Goal: Task Accomplishment & Management: Manage account settings

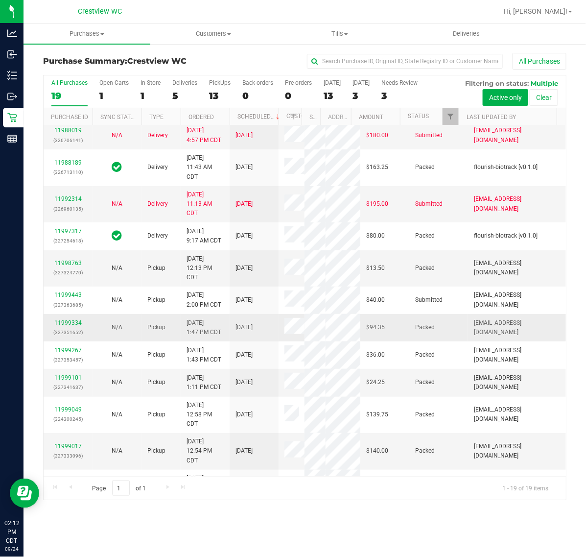
scroll to position [367, 0]
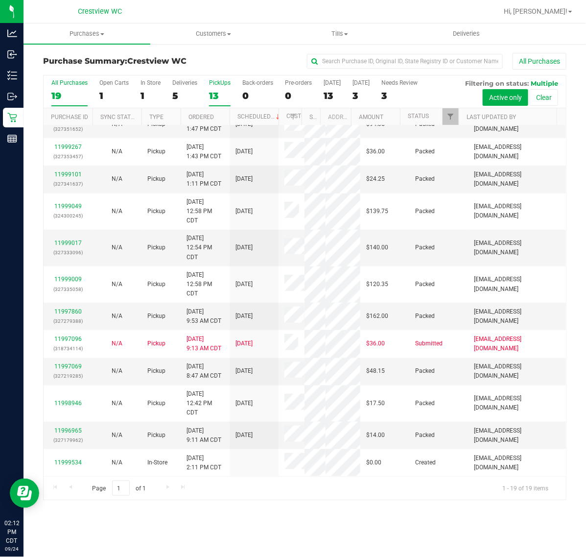
drag, startPoint x: 204, startPoint y: 87, endPoint x: 213, endPoint y: 87, distance: 8.8
click at [204, 87] on div "All Purchases 19 Open Carts 1 In Store 1 Deliveries 5 PickUps 13 Back-orders 0 …" at bounding box center [305, 91] width 522 height 33
click at [217, 87] on label "PickUps 13" at bounding box center [220, 92] width 22 height 27
click at [0, 0] on input "PickUps 13" at bounding box center [0, 0] width 0 height 0
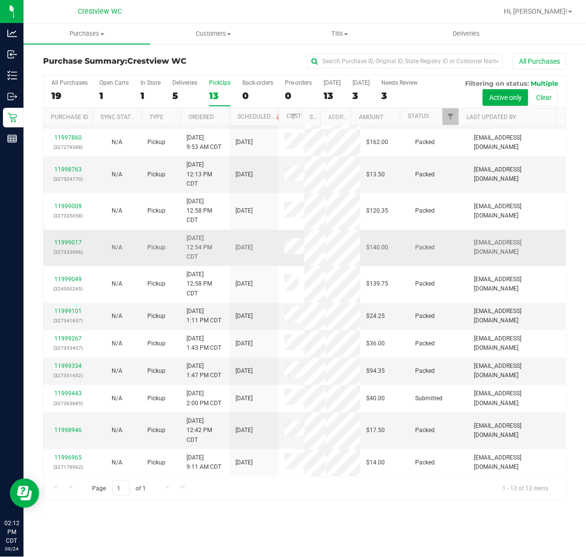
scroll to position [106, 0]
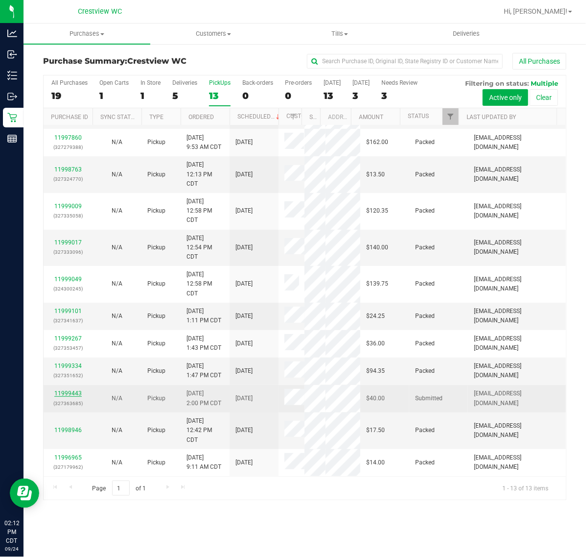
click at [65, 397] on link "11999443" at bounding box center [67, 393] width 27 height 7
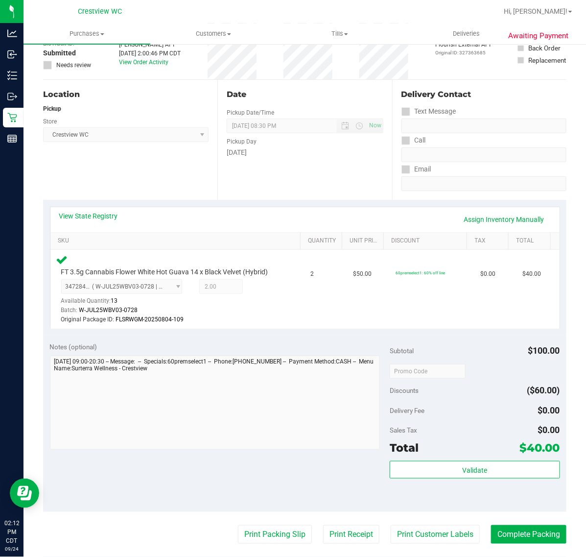
scroll to position [122, 0]
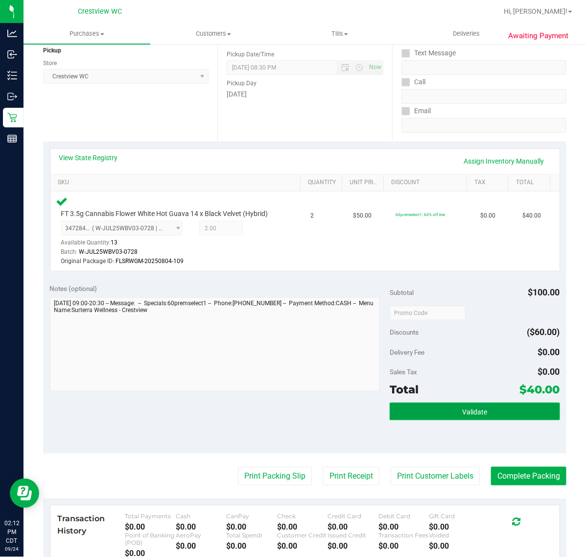
click at [453, 414] on button "Validate" at bounding box center [475, 411] width 170 height 18
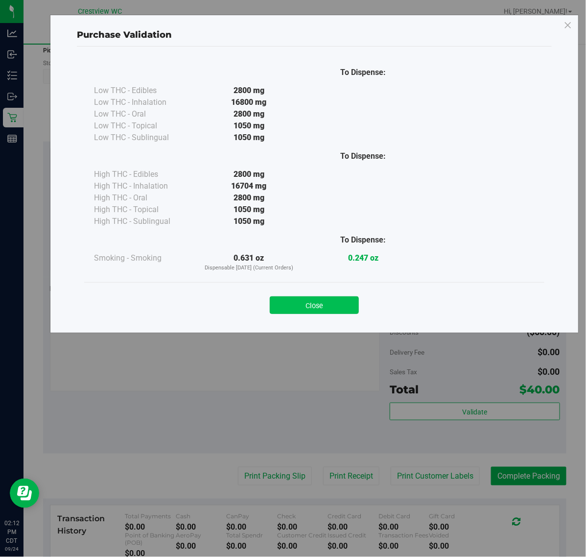
click at [333, 299] on button "Close" at bounding box center [314, 305] width 89 height 18
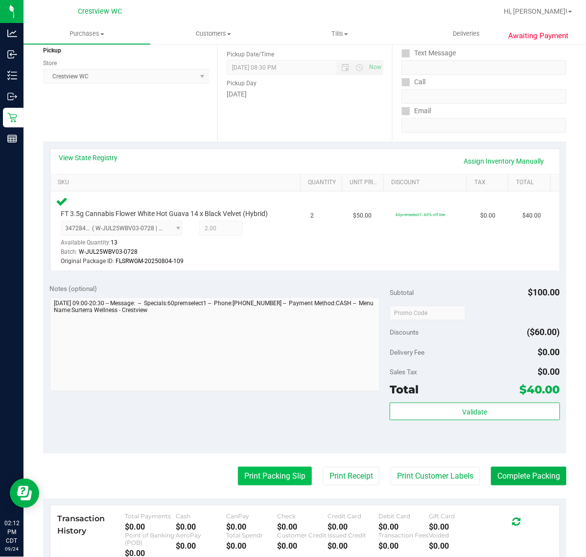
click at [280, 476] on button "Print Packing Slip" at bounding box center [275, 476] width 74 height 19
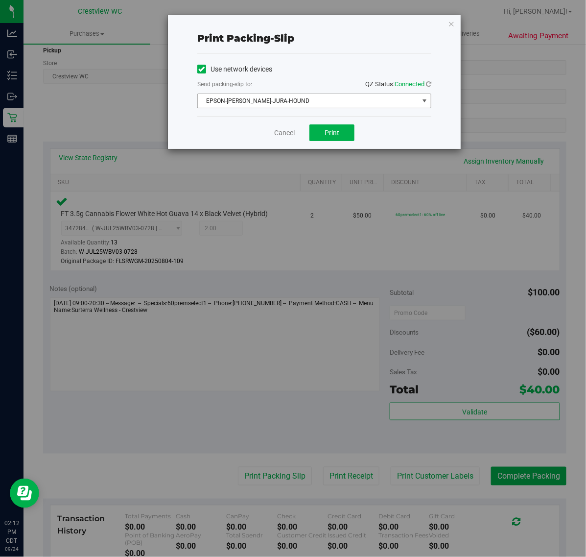
click at [328, 98] on span "EPSON-[PERSON_NAME]-JURA-HOUND" at bounding box center [308, 101] width 221 height 14
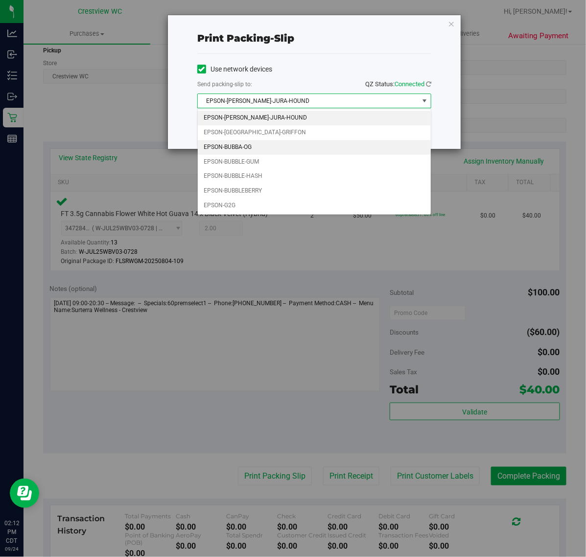
click at [263, 152] on li "EPSON-BUBBA-OG" at bounding box center [314, 147] width 233 height 15
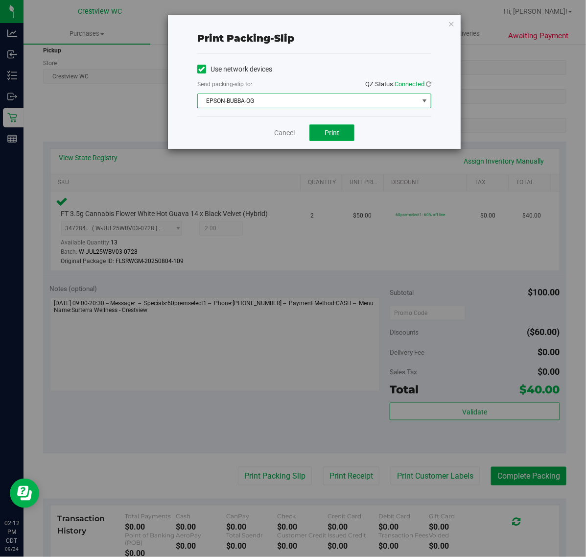
click at [335, 129] on span "Print" at bounding box center [332, 133] width 15 height 8
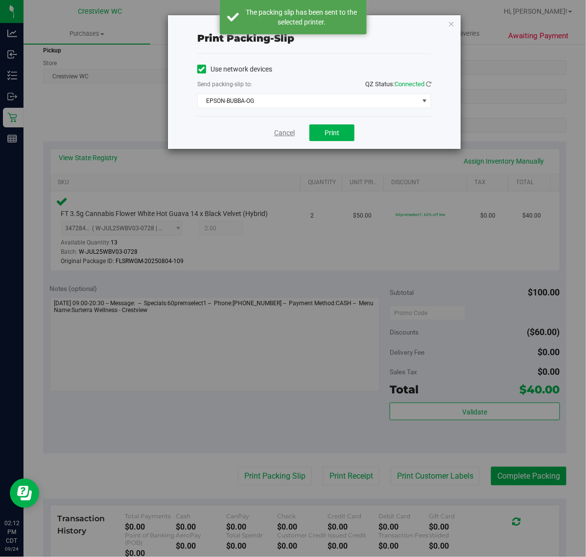
click at [289, 132] on link "Cancel" at bounding box center [284, 133] width 21 height 10
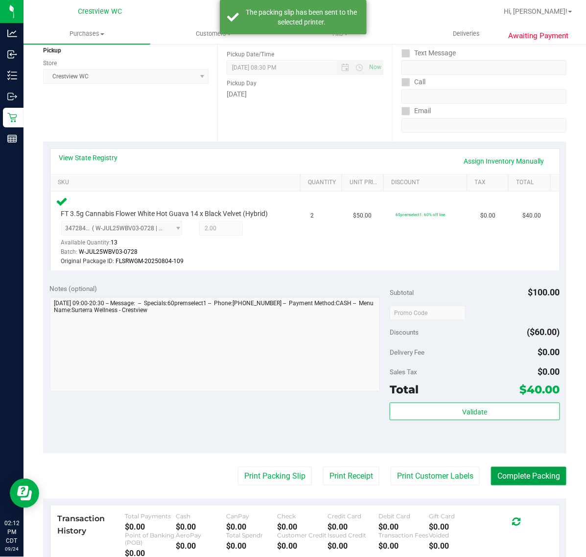
click at [508, 479] on button "Complete Packing" at bounding box center [528, 476] width 75 height 19
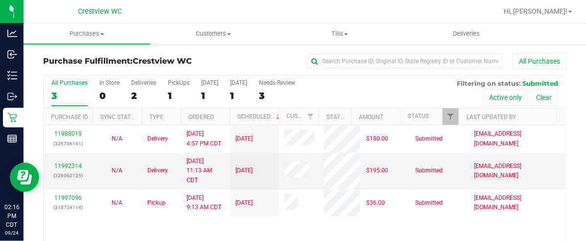
drag, startPoint x: 260, startPoint y: 62, endPoint x: 258, endPoint y: 67, distance: 5.9
click at [260, 62] on div "All Purchases" at bounding box center [391, 61] width 349 height 17
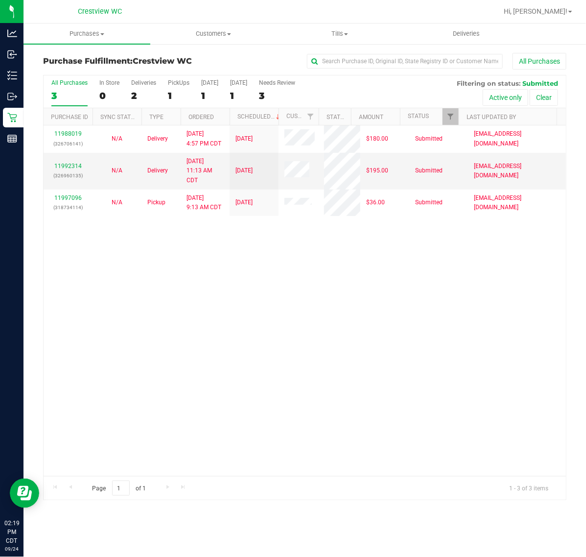
click at [381, 309] on div "11988019 (326706141) N/A Delivery [DATE] 4:57 PM CDT 9/26/2025 $180.00 Submitte…" at bounding box center [305, 300] width 522 height 351
click at [314, 327] on div "11988019 (326706141) N/A Delivery [DATE] 4:57 PM CDT 9/26/2025 $180.00 Submitte…" at bounding box center [305, 300] width 522 height 351
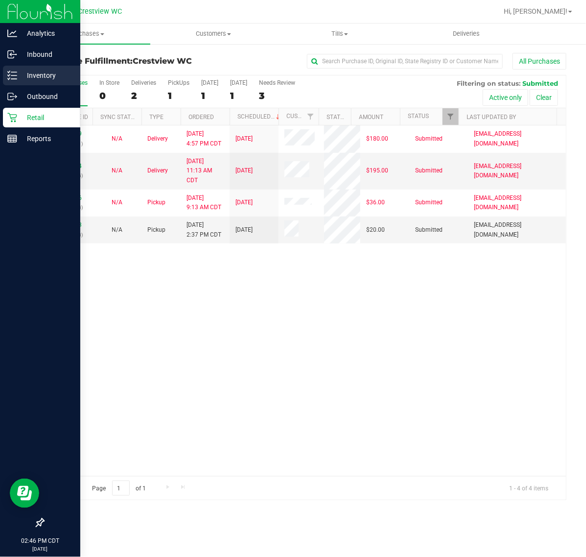
click at [16, 75] on line at bounding box center [13, 75] width 5 height 0
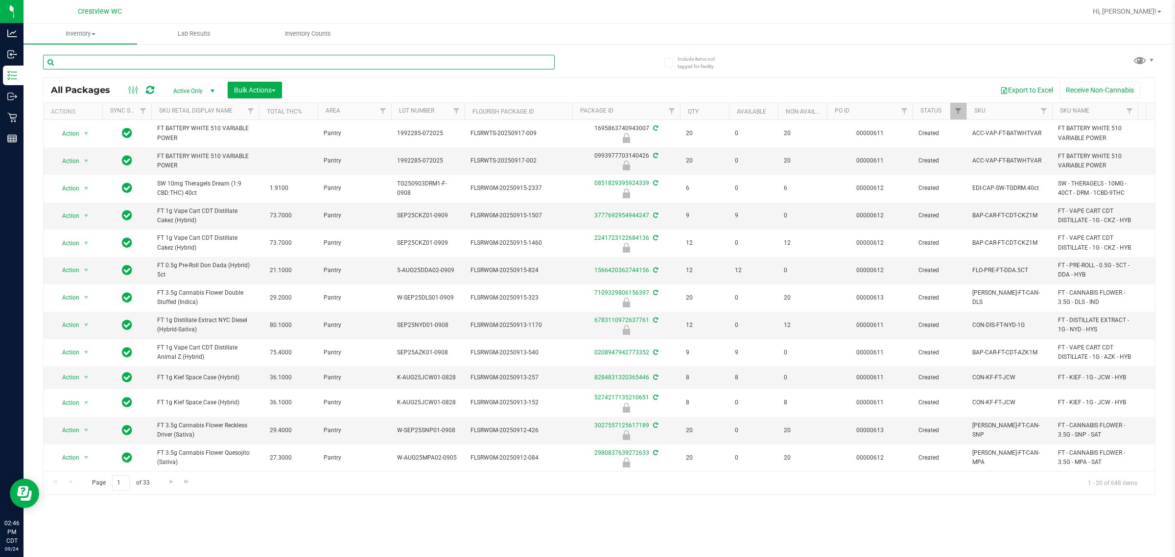
click at [410, 63] on input "text" at bounding box center [299, 62] width 512 height 15
type input "dda"
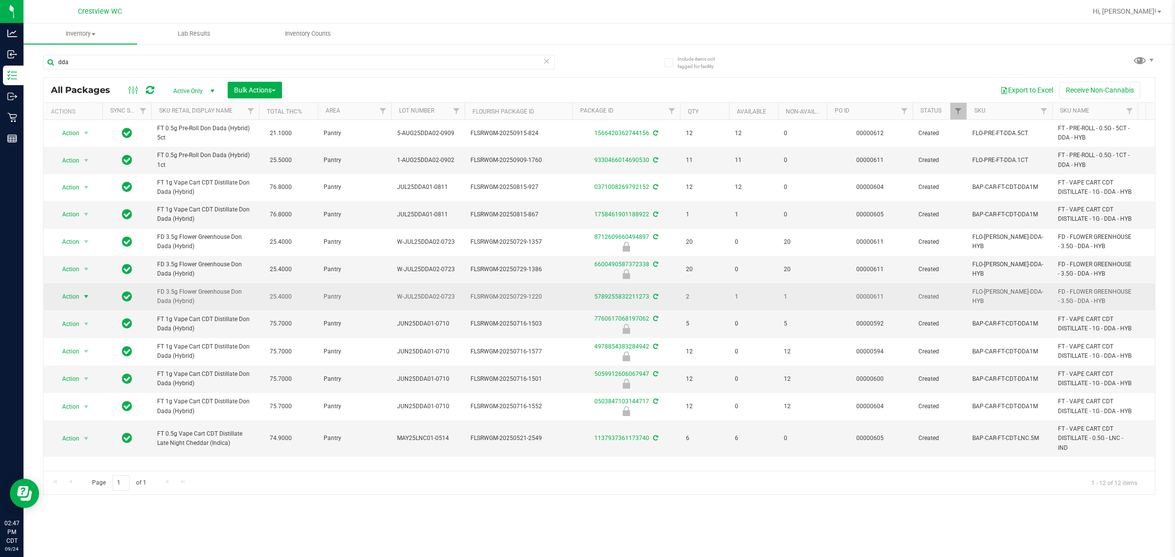
click at [81, 304] on span "select" at bounding box center [86, 297] width 12 height 14
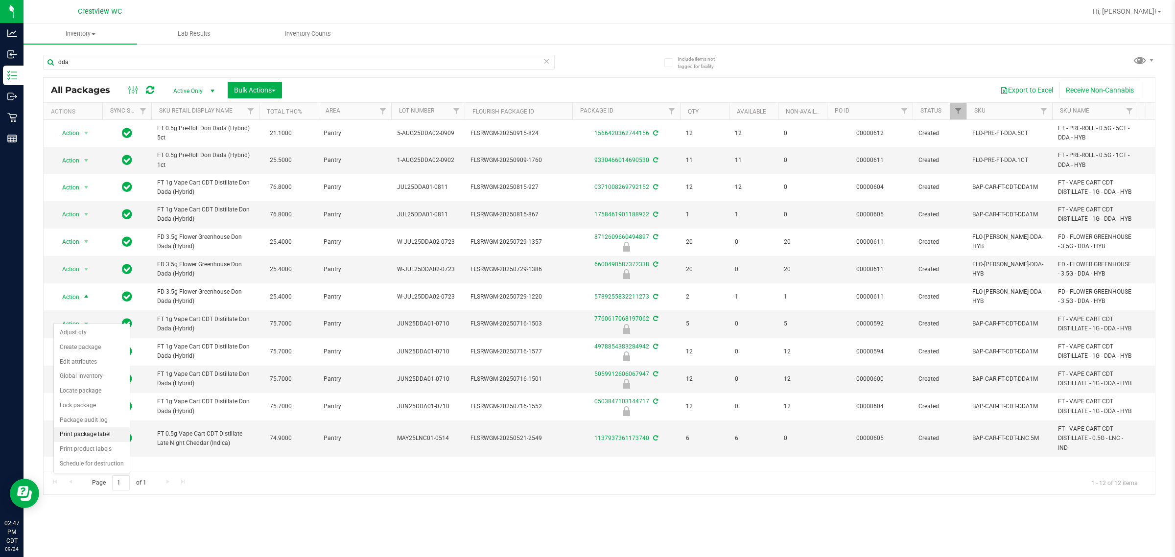
click at [94, 440] on li "Print package label" at bounding box center [92, 434] width 76 height 15
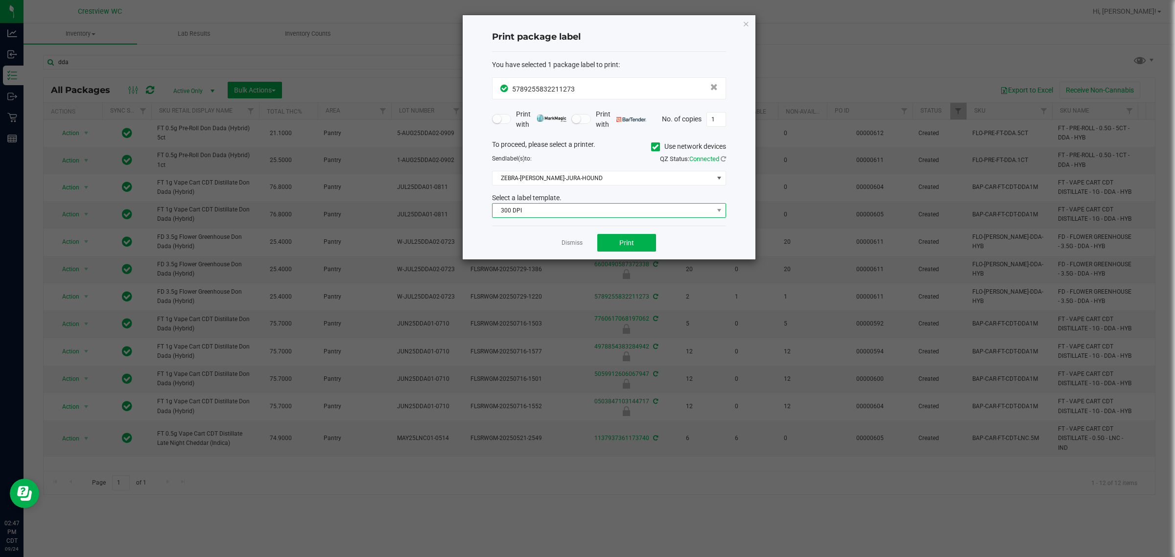
click at [586, 218] on span "300 DPI" at bounding box center [609, 210] width 234 height 15
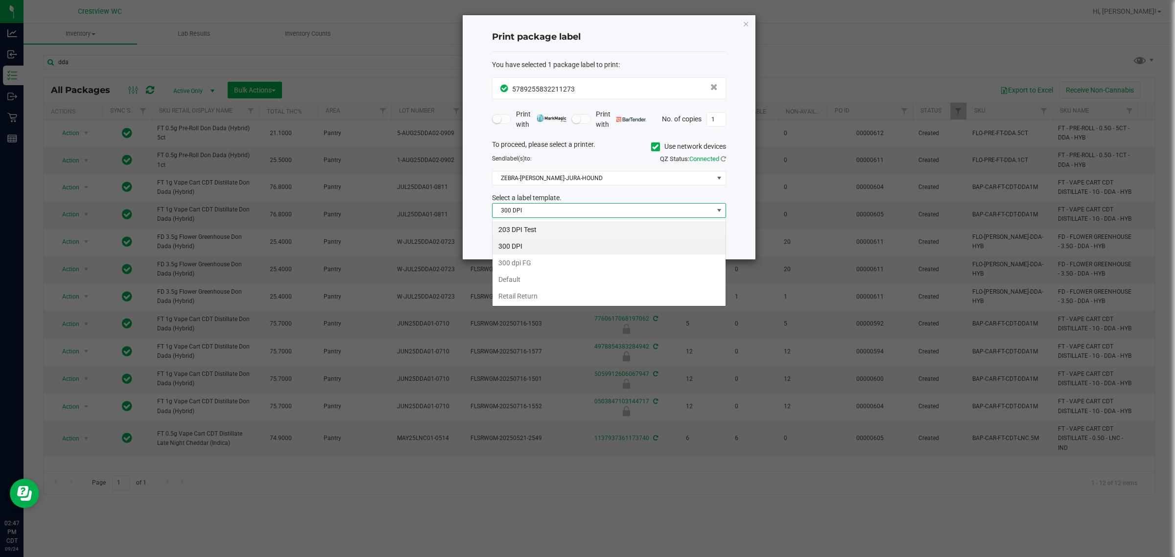
scroll to position [15, 234]
click at [530, 227] on li "203 DPI Test" at bounding box center [608, 229] width 233 height 17
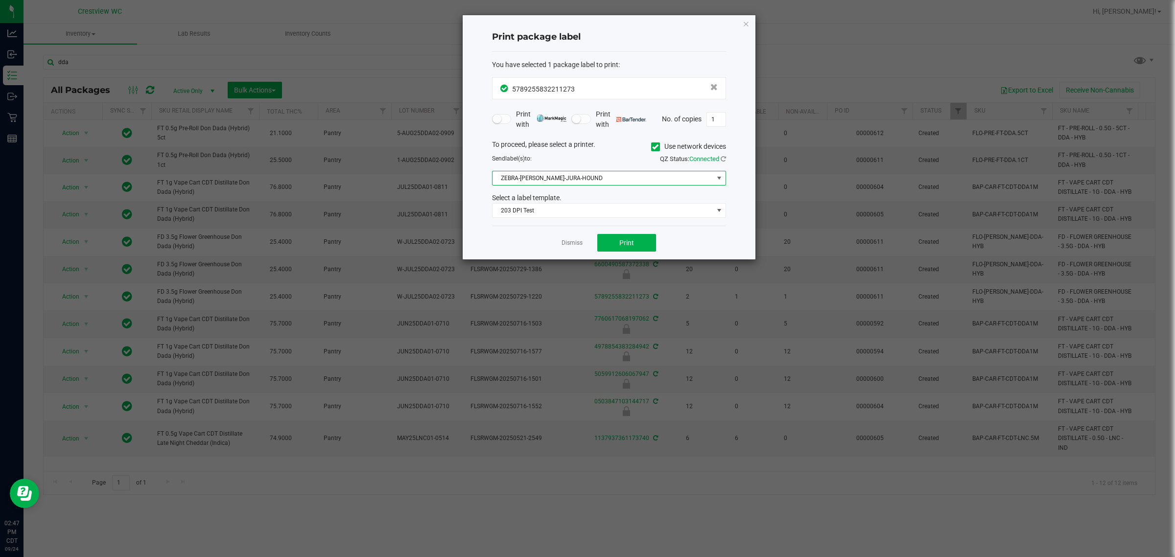
click at [537, 181] on span "ZEBRA-[PERSON_NAME]-JURA-HOUND" at bounding box center [602, 178] width 221 height 14
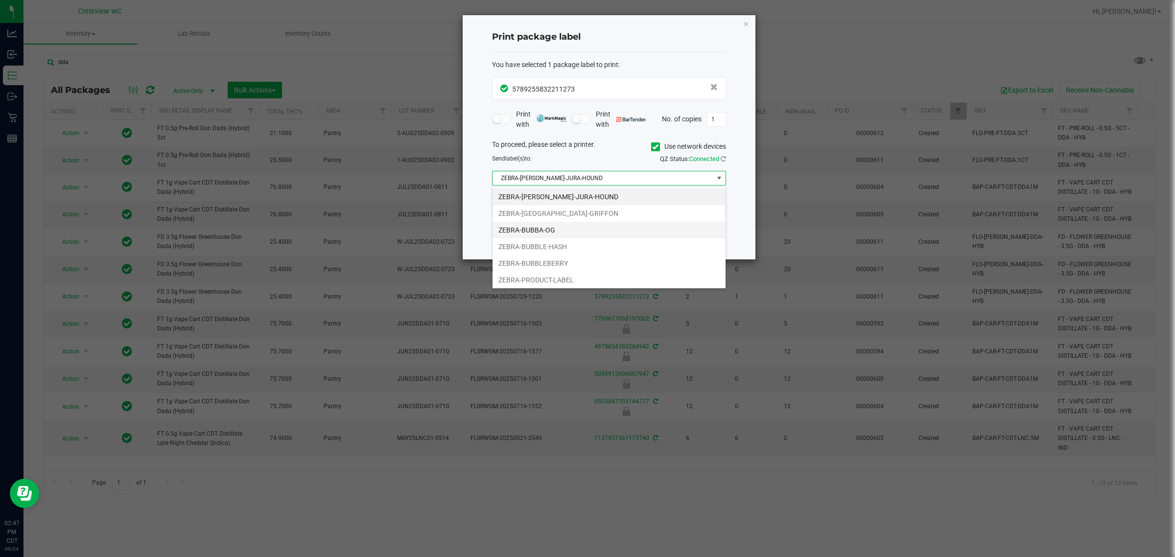
click at [547, 229] on li "ZEBRA-BUBBA-OG" at bounding box center [608, 230] width 233 height 17
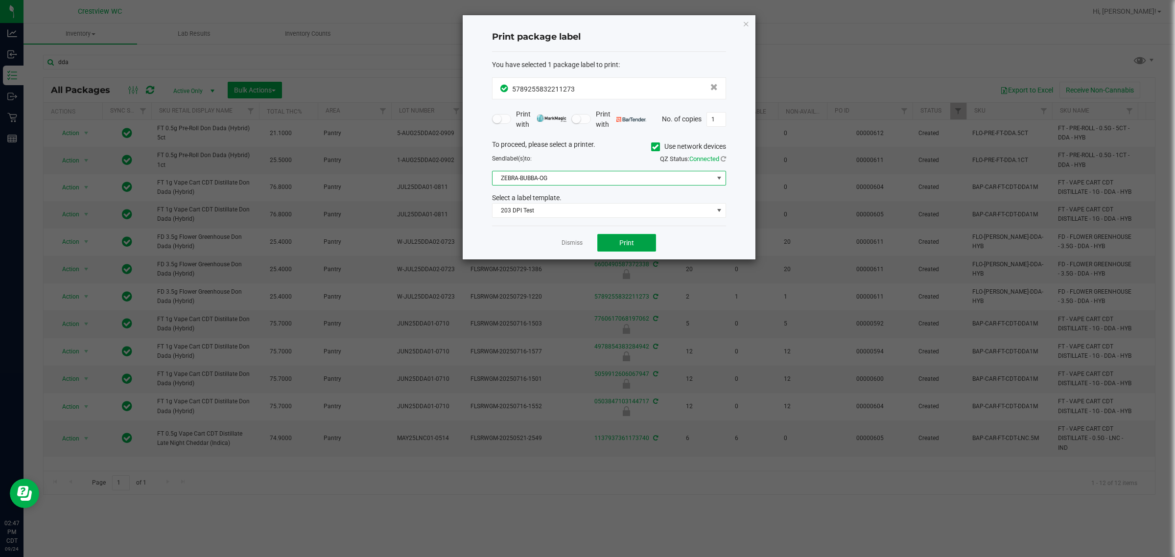
click at [586, 247] on span "Print" at bounding box center [626, 243] width 15 height 8
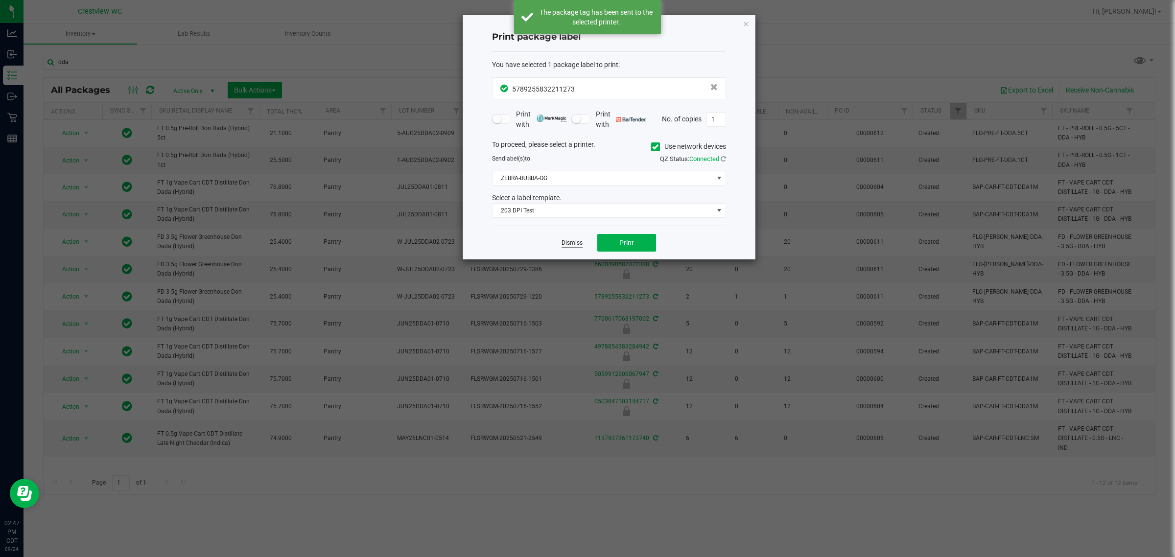
click at [571, 247] on link "Dismiss" at bounding box center [572, 243] width 21 height 8
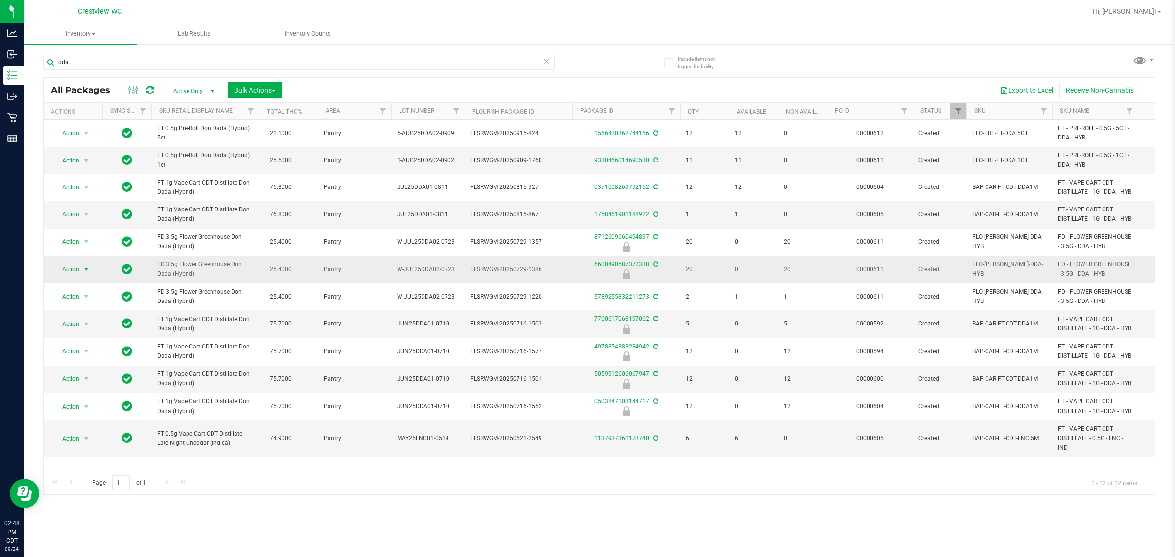
click at [78, 276] on span "Action" at bounding box center [66, 269] width 26 height 14
click at [85, 398] on li "Unlock package" at bounding box center [85, 405] width 63 height 15
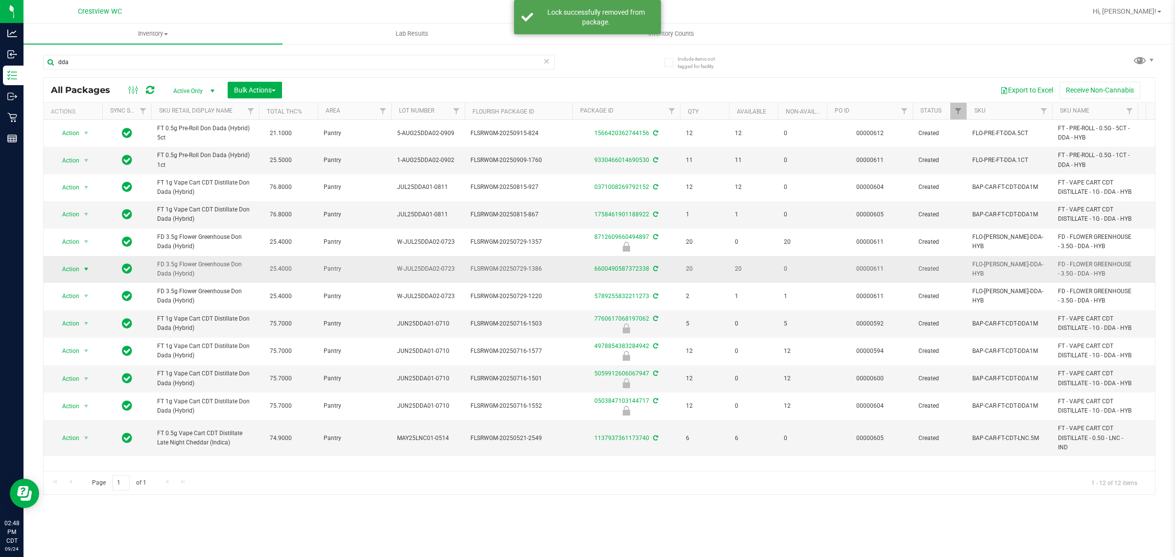
click at [76, 276] on span "Action" at bounding box center [66, 269] width 26 height 14
click at [101, 408] on li "Print package label" at bounding box center [92, 407] width 76 height 15
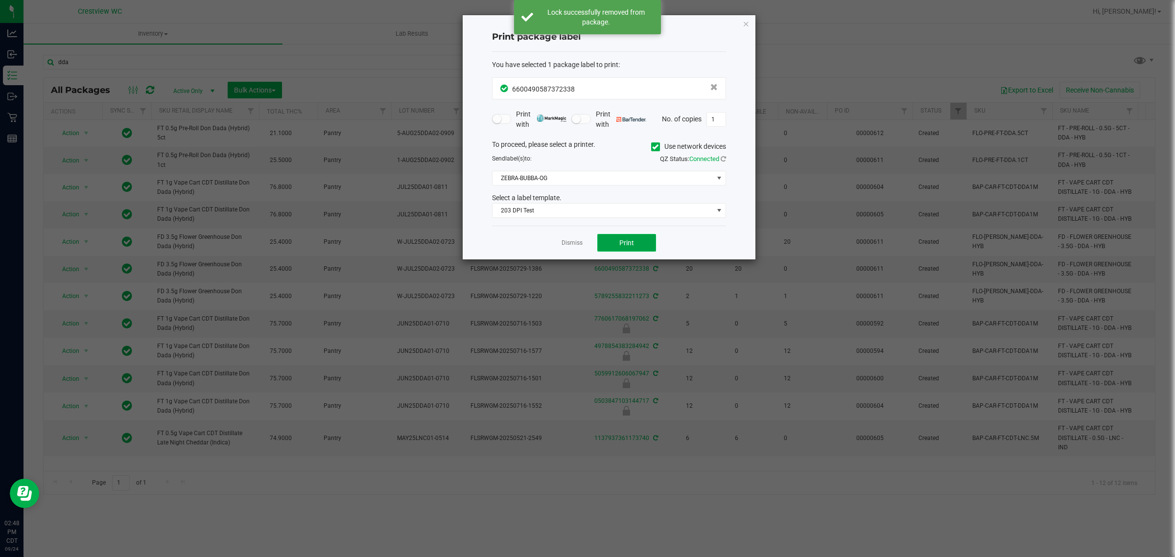
click at [586, 244] on span "Print" at bounding box center [626, 243] width 15 height 8
click at [573, 245] on link "Dismiss" at bounding box center [572, 243] width 21 height 8
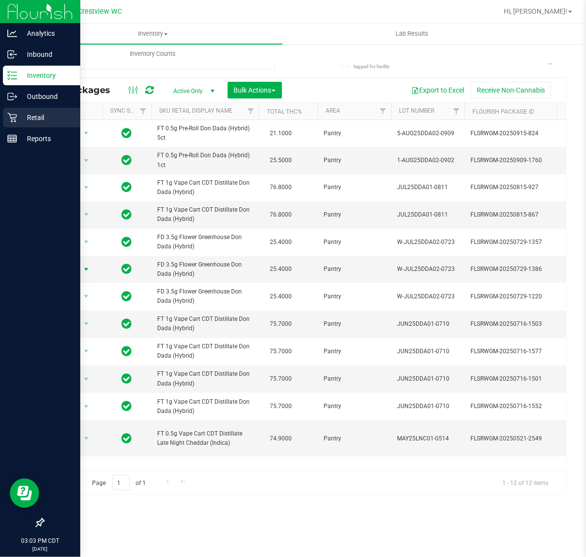
click at [33, 112] on p "Retail" at bounding box center [46, 118] width 59 height 12
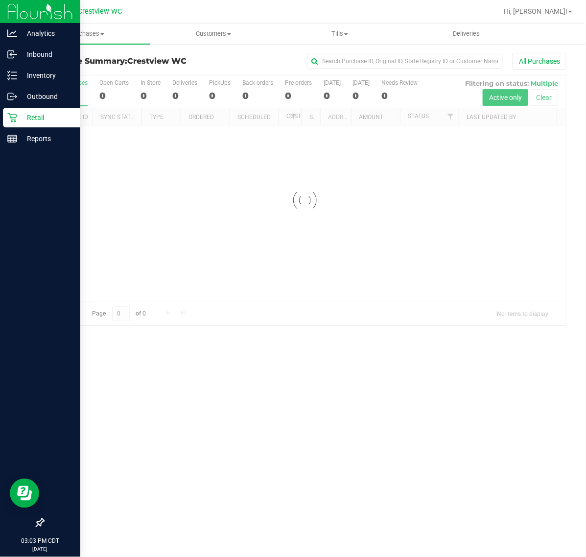
click at [42, 521] on icon at bounding box center [40, 522] width 10 height 10
click at [35, 523] on input "checkbox" at bounding box center [35, 523] width 0 height 0
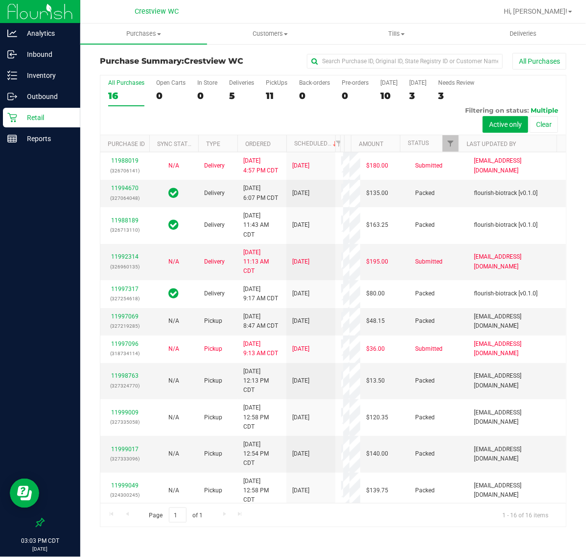
click at [269, 94] on div "11" at bounding box center [277, 95] width 22 height 11
click at [0, 0] on input "PickUps 11" at bounding box center [0, 0] width 0 height 0
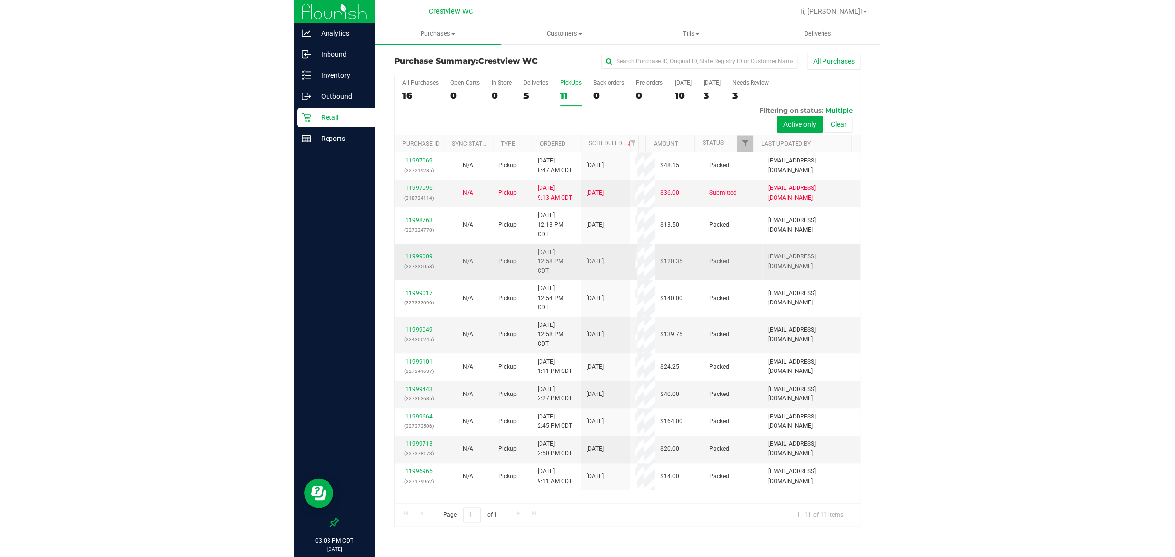
scroll to position [4, 0]
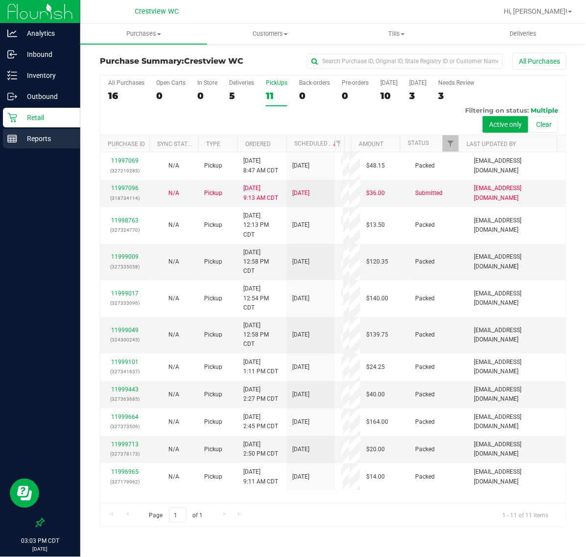
click at [55, 145] on div "Reports" at bounding box center [41, 139] width 77 height 20
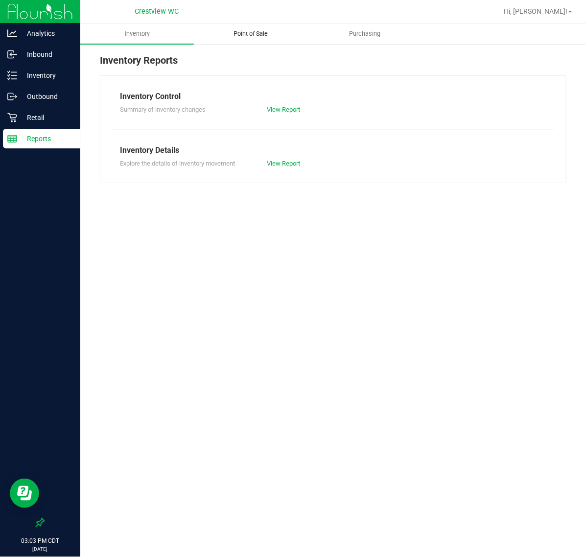
click at [270, 30] on span "Point of Sale" at bounding box center [251, 33] width 61 height 9
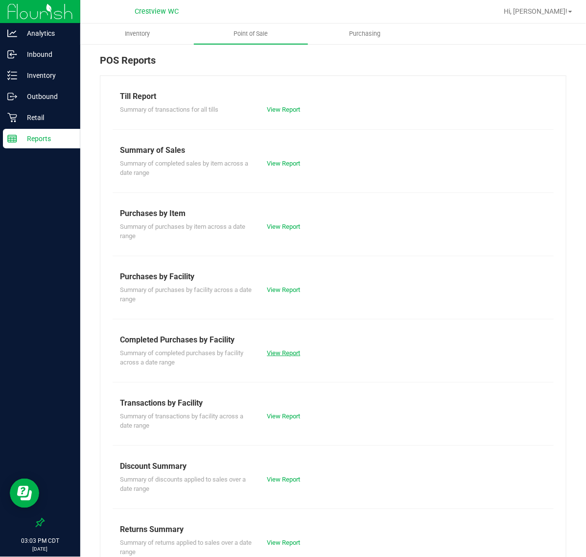
click at [287, 355] on link "View Report" at bounding box center [283, 352] width 33 height 7
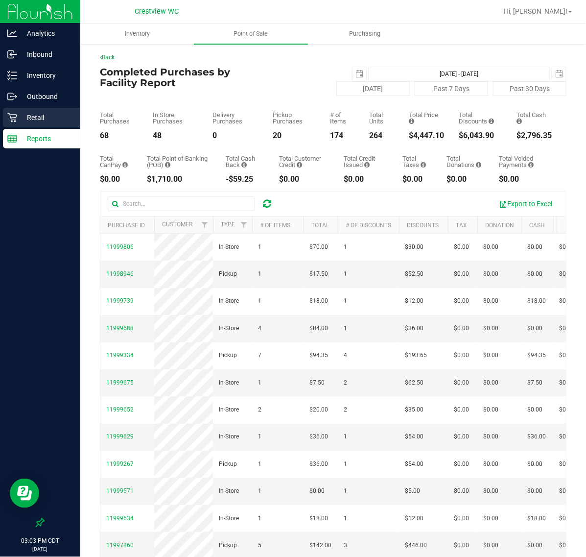
click at [38, 117] on p "Retail" at bounding box center [46, 118] width 59 height 12
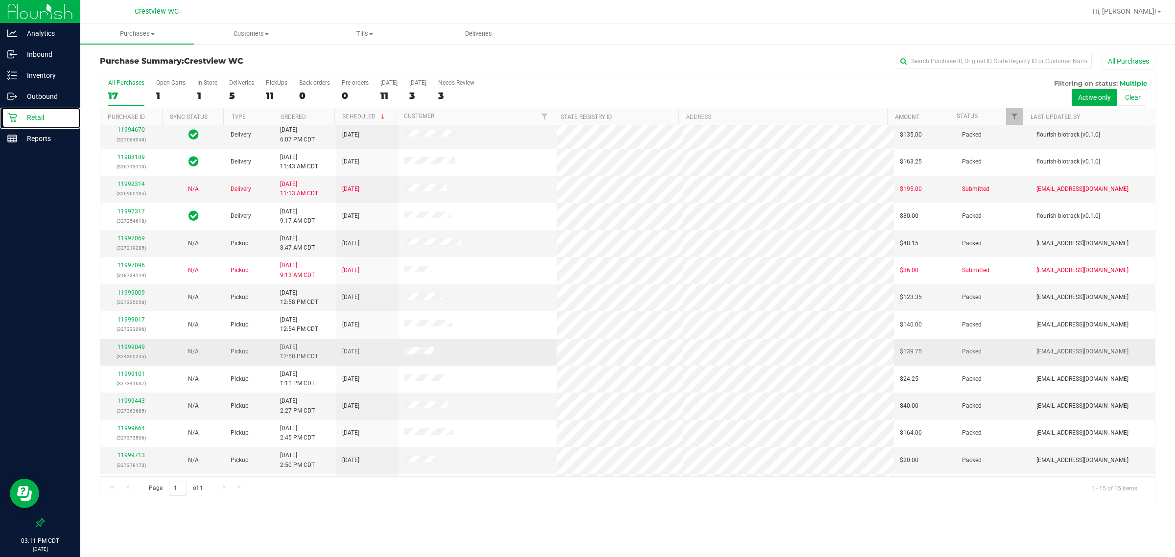
scroll to position [57, 0]
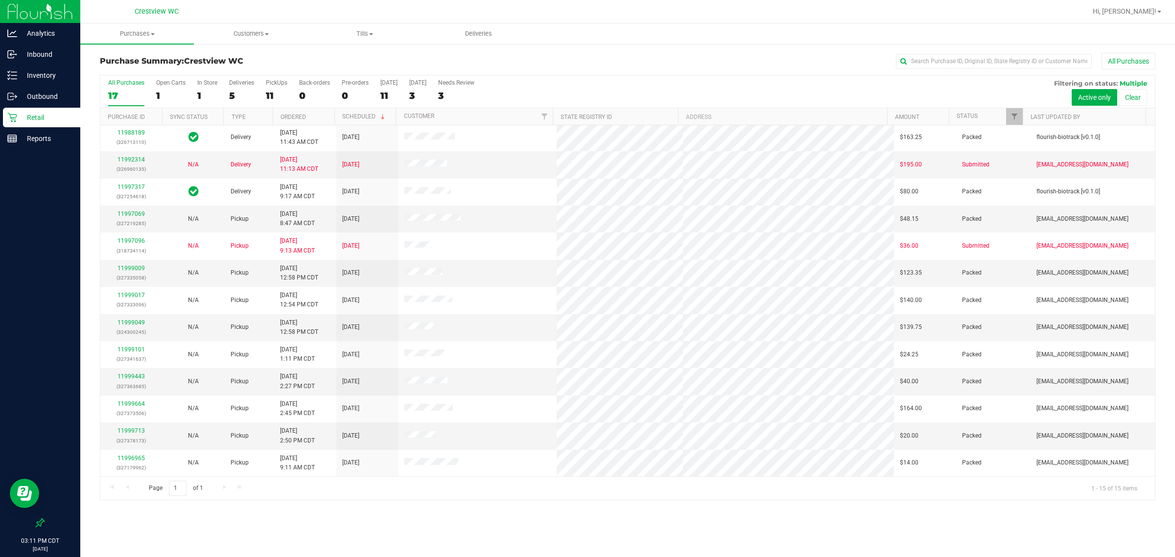
click at [482, 507] on div "Purchase Summary: Crestview WC All Purchases All Purchases 17 Open Carts 1 In S…" at bounding box center [627, 276] width 1095 height 467
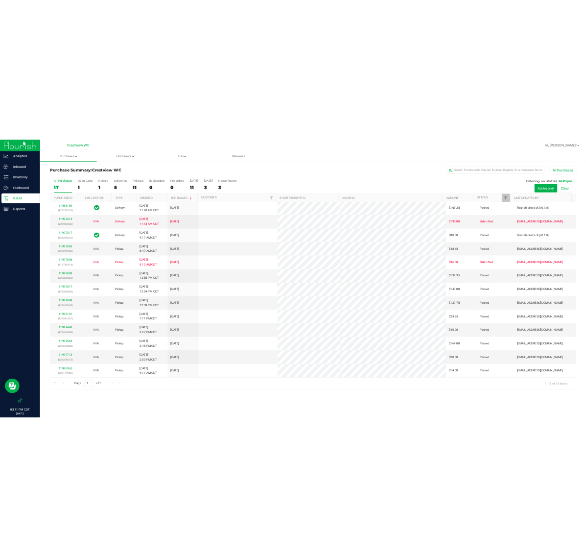
scroll to position [0, 0]
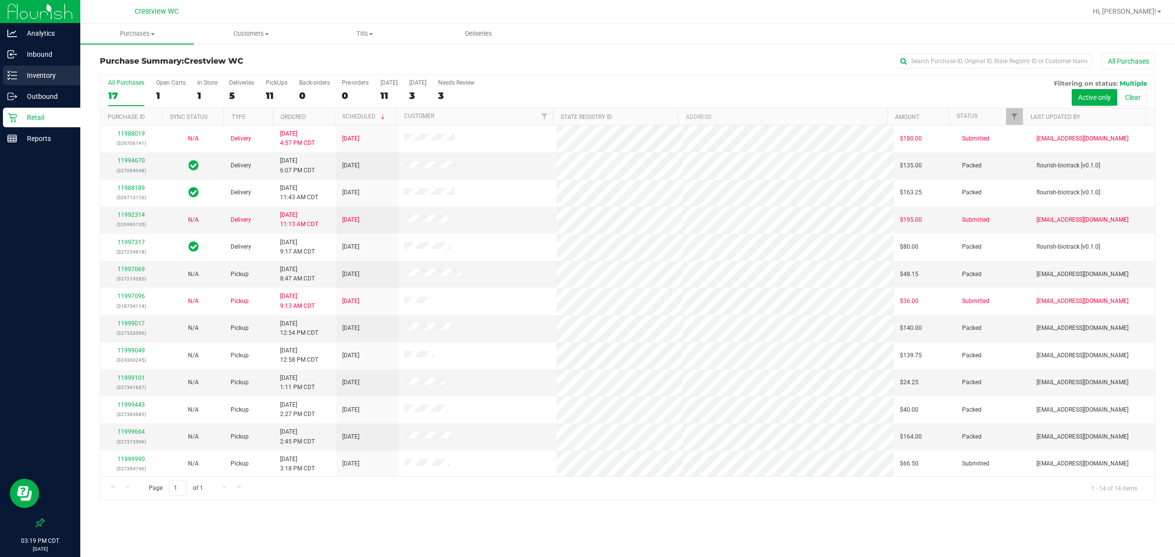
click at [35, 71] on p "Inventory" at bounding box center [46, 76] width 59 height 12
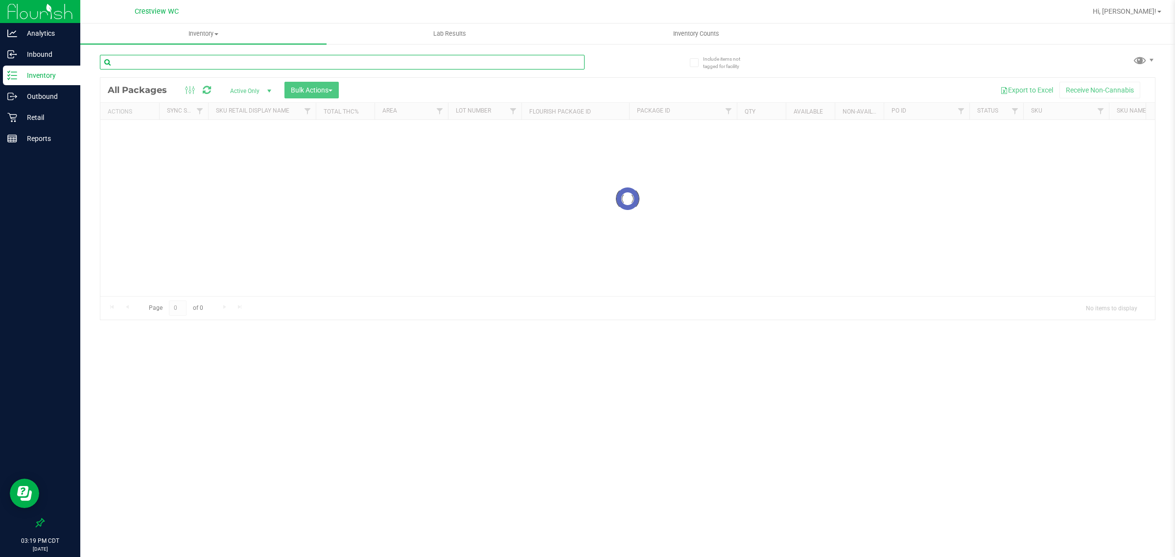
click at [204, 61] on input "text" at bounding box center [342, 62] width 485 height 15
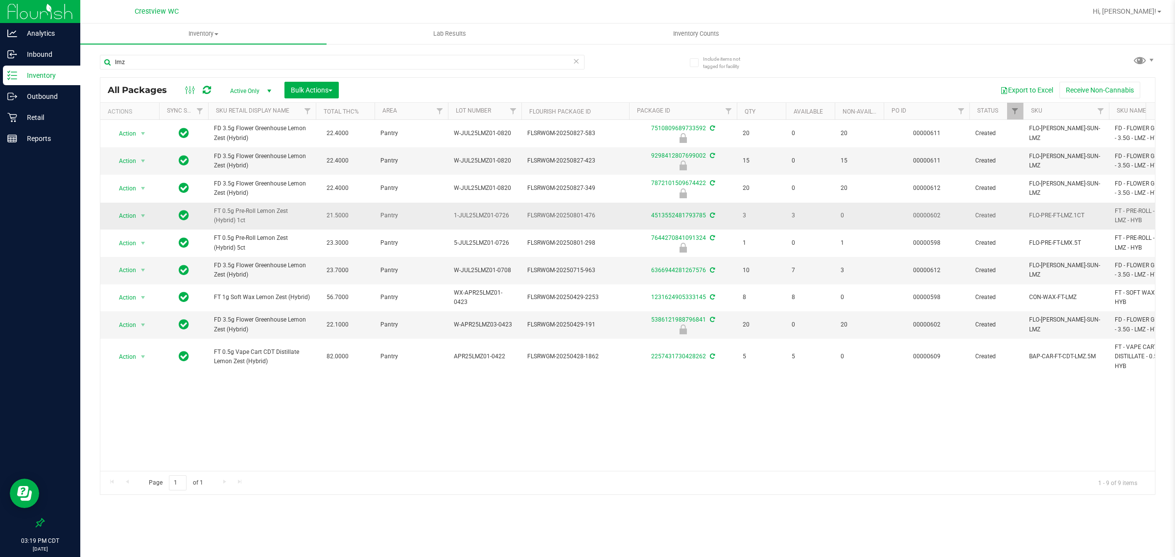
click at [243, 213] on span "FT 0.5g Pre-Roll Lemon Zest (Hybrid) 1ct" at bounding box center [262, 216] width 96 height 19
copy td "FT 0.5g Pre-Roll Lemon Zest (Hybrid) 1ct"
click at [224, 67] on input "lmz" at bounding box center [342, 62] width 485 height 15
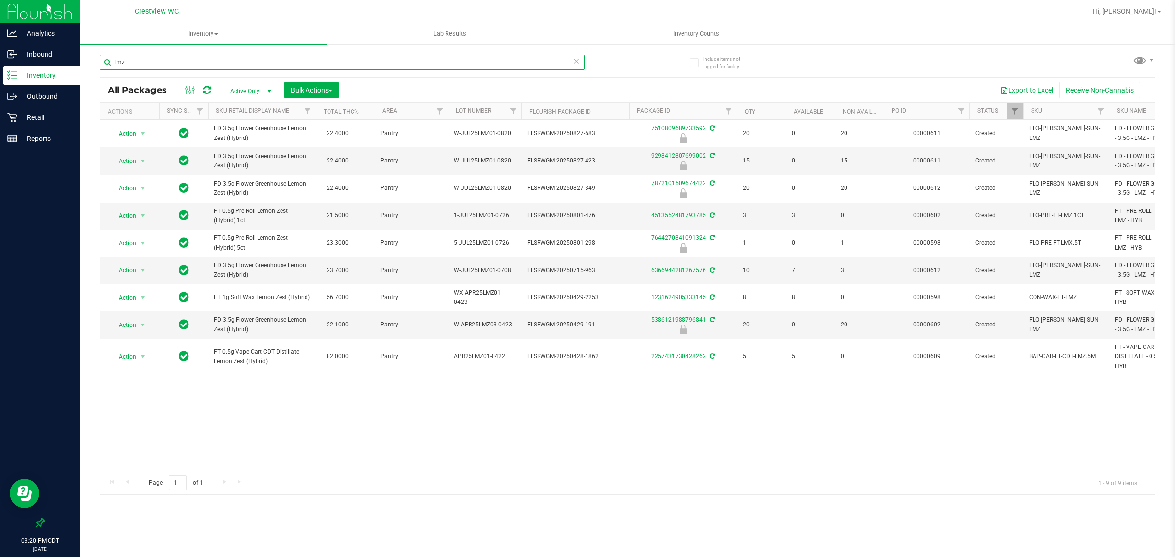
click at [224, 67] on input "lmz" at bounding box center [342, 62] width 485 height 15
paste input "FT 0.5g Pre-Roll Lemon Zest (Hybrid) 1ct"
type input "FT 0.5g Pre-Roll Lemon Zest (Hybrid) 1ct"
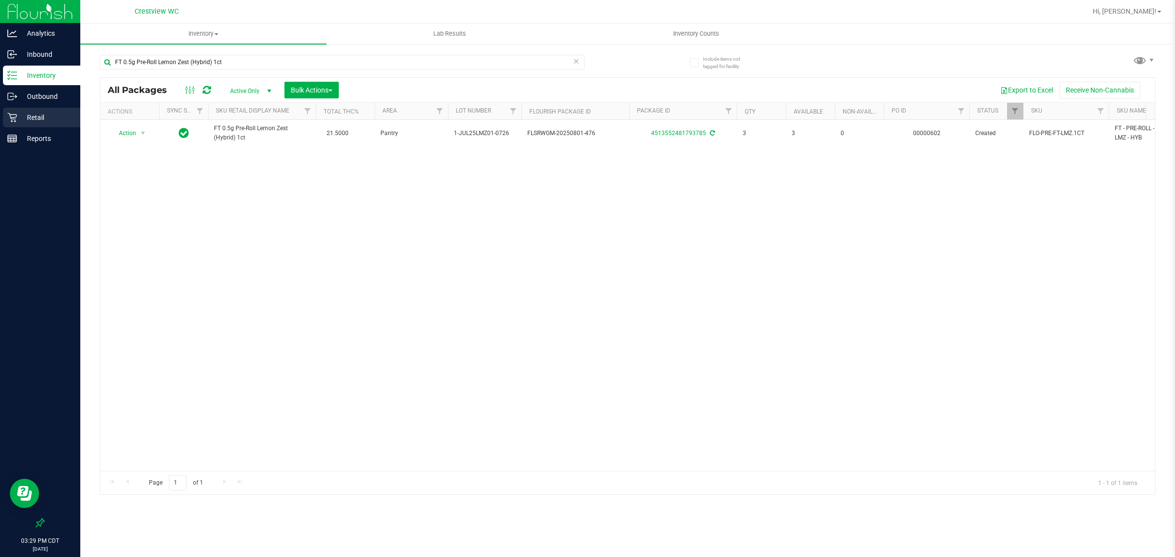
click at [37, 117] on p "Retail" at bounding box center [46, 118] width 59 height 12
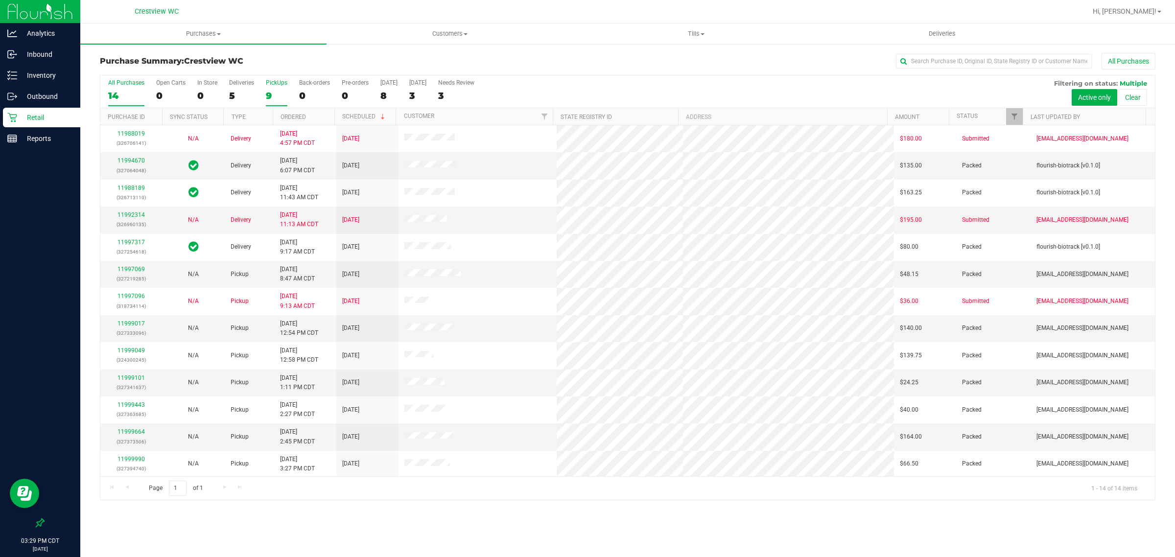
click at [272, 94] on div "9" at bounding box center [277, 95] width 22 height 11
click at [0, 0] on input "PickUps 9" at bounding box center [0, 0] width 0 height 0
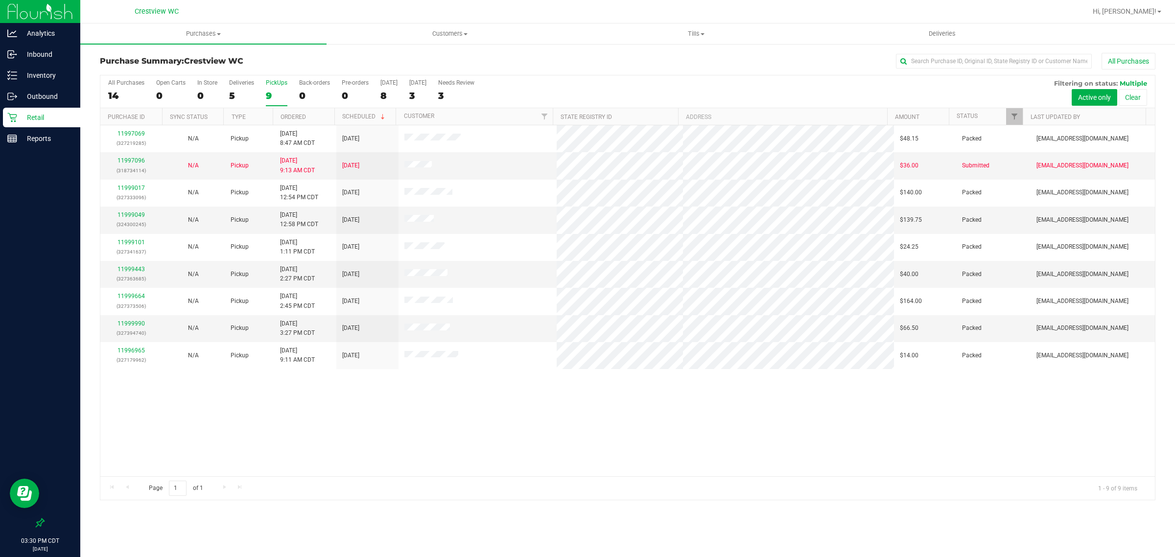
click at [364, 416] on div "11997069 (327219285) N/A Pickup [DATE] 8:47 AM CDT 9/24/2025 $48.15 Packed [EMA…" at bounding box center [627, 300] width 1054 height 351
click at [23, 120] on p "Retail" at bounding box center [46, 118] width 59 height 12
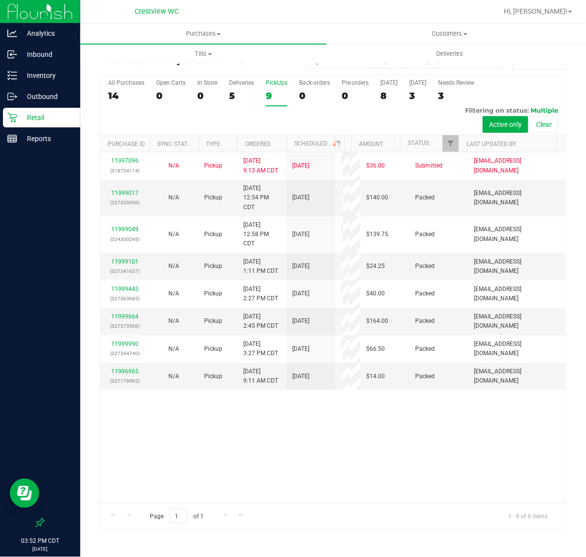
click at [269, 93] on div "9" at bounding box center [277, 95] width 22 height 11
click at [0, 0] on input "PickUps 9" at bounding box center [0, 0] width 0 height 0
click at [323, 470] on div "11997096 (318734114) N/A Pickup [DATE] 9:13 AM CDT 9/24/2025 $36.00 Submitted […" at bounding box center [333, 327] width 466 height 351
